Goal: Information Seeking & Learning: Check status

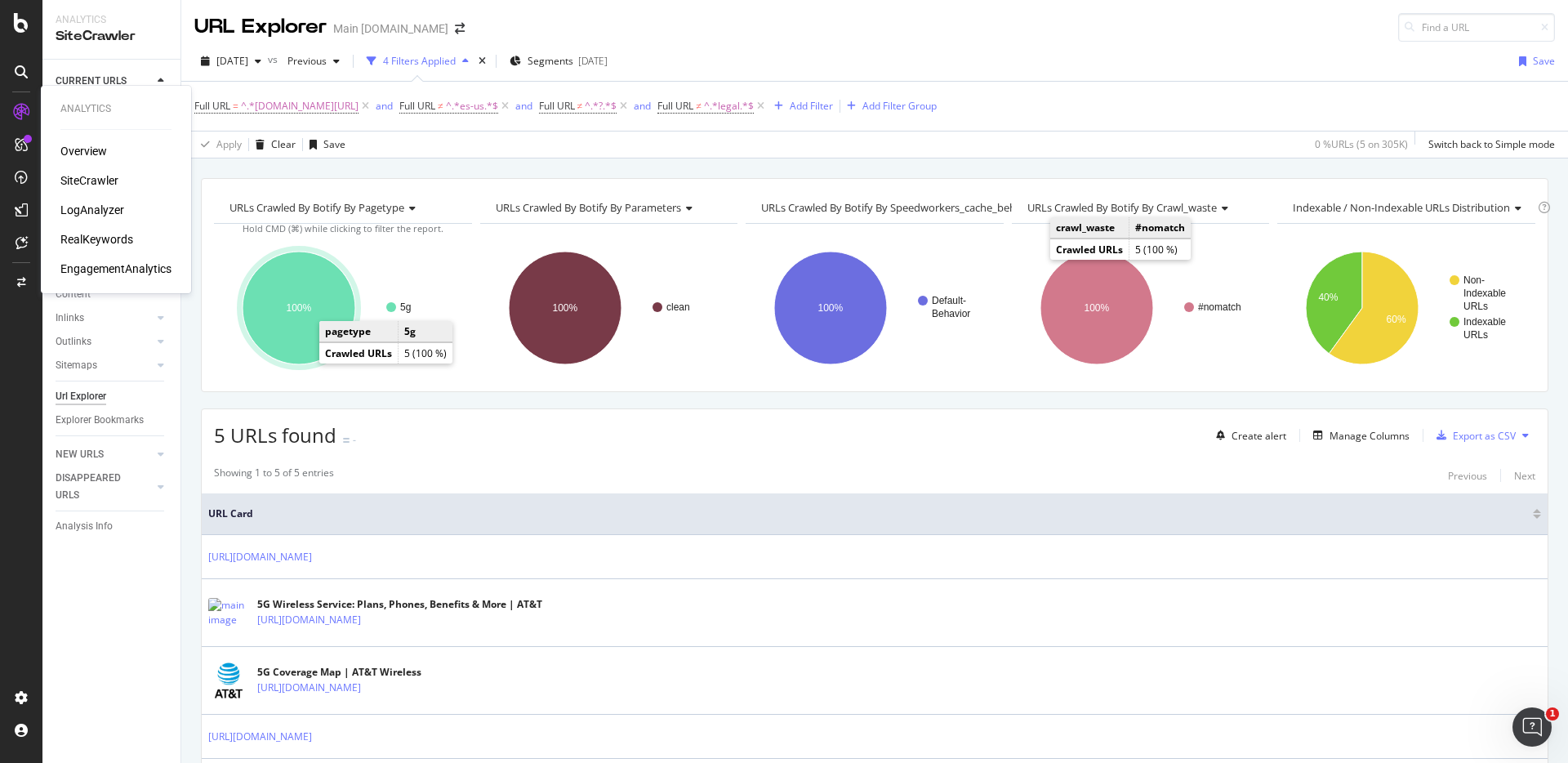
click at [85, 177] on div "SiteCrawler" at bounding box center [89, 180] width 58 height 17
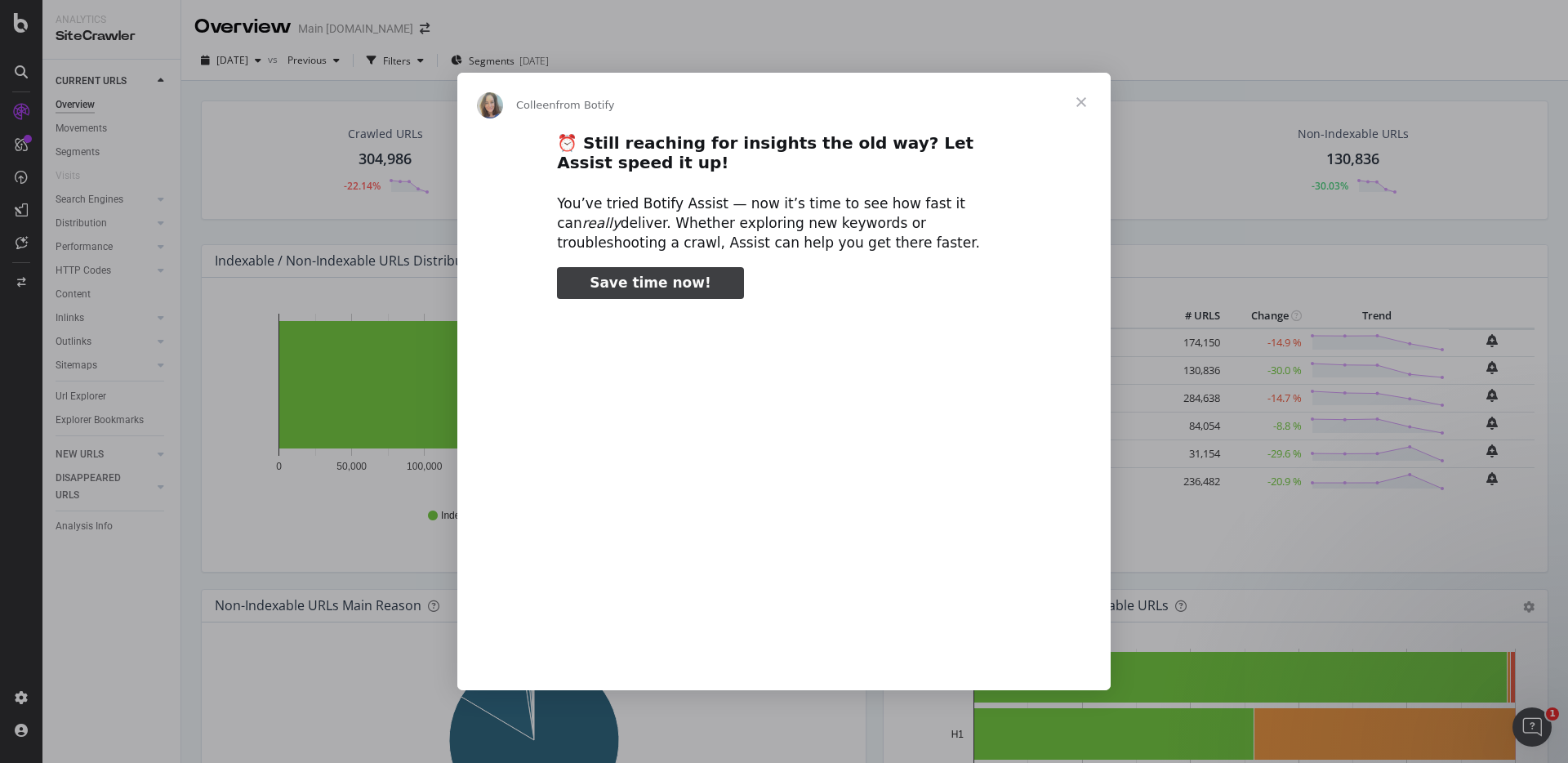
type input "318725"
click at [1088, 102] on span "Close" at bounding box center [1082, 102] width 59 height 59
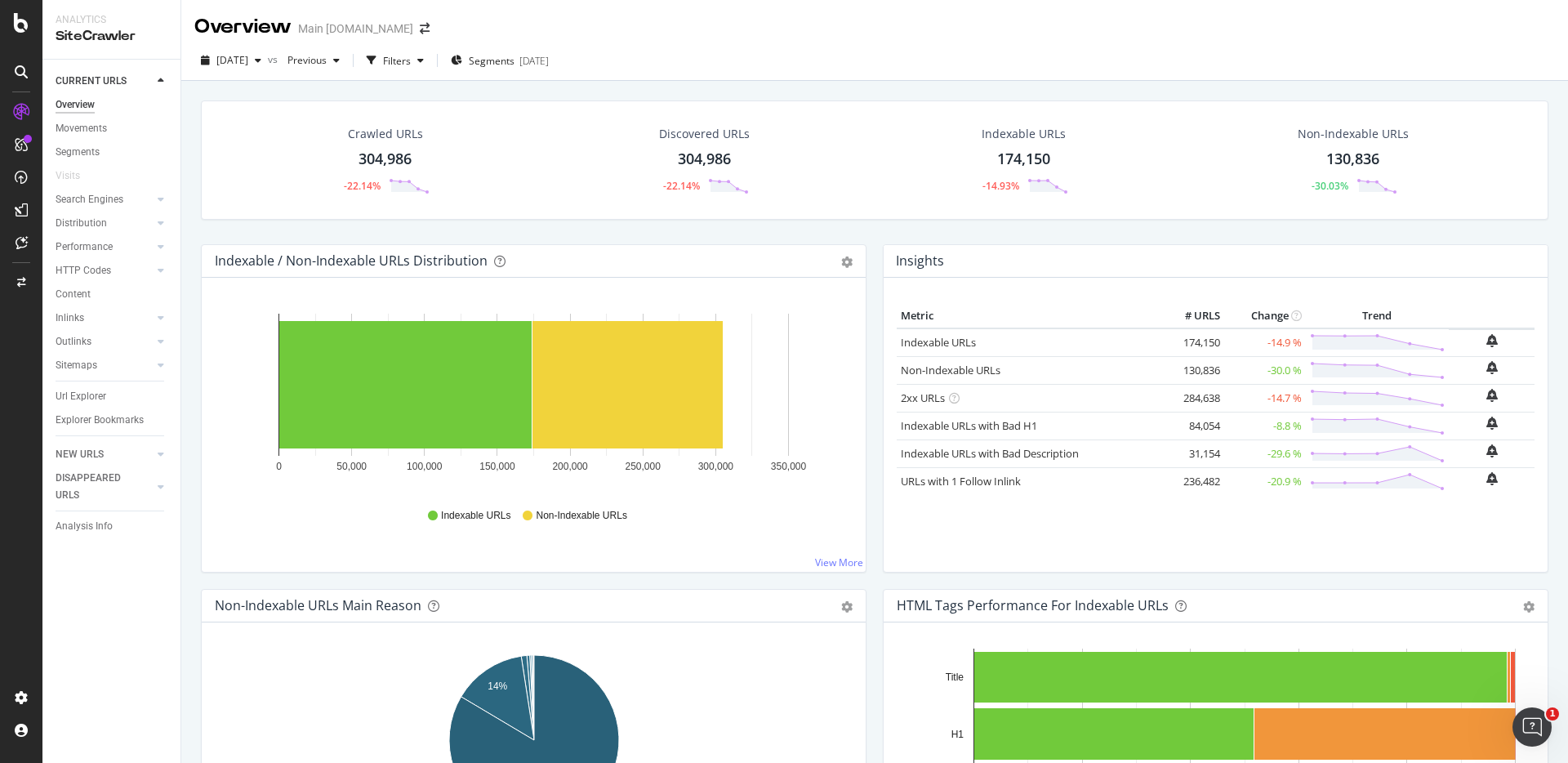
click at [741, 221] on div "Crawled URLs 304,986 -22.14% Discovered URLs 304,986 -22.14% Indexable URLs 174…" at bounding box center [875, 172] width 1364 height 144
